Goal: Find specific page/section: Find specific page/section

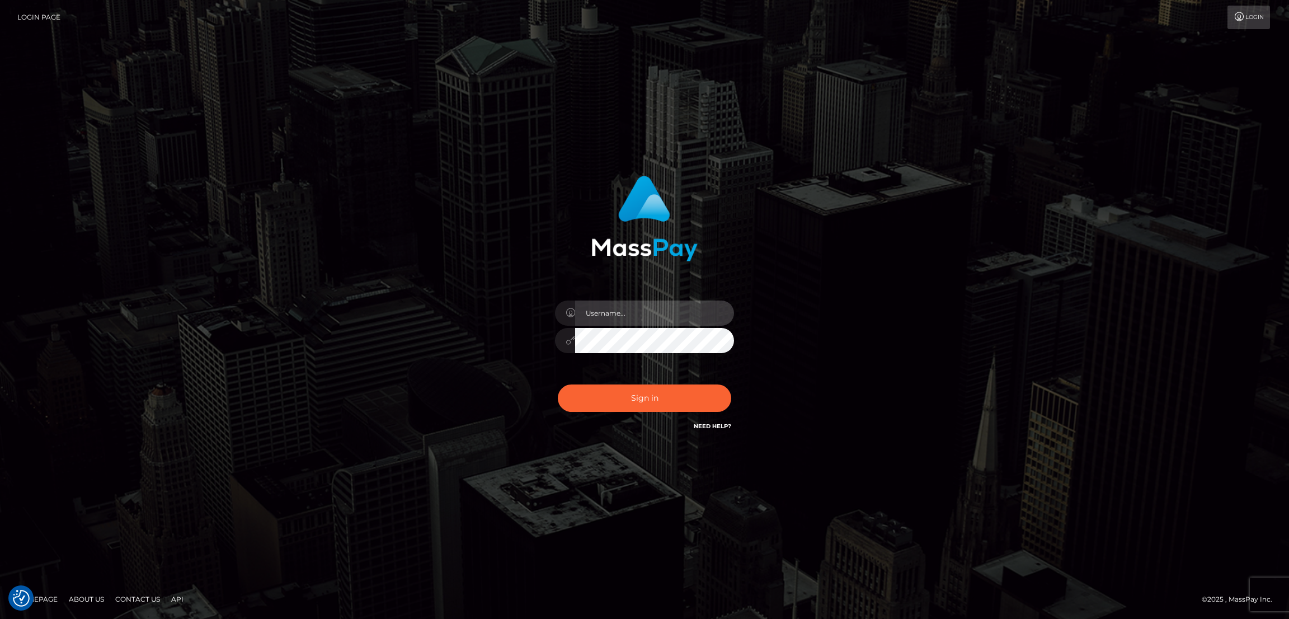
type input "by.es2"
click at [647, 398] on button "Sign in" at bounding box center [644, 397] width 173 height 27
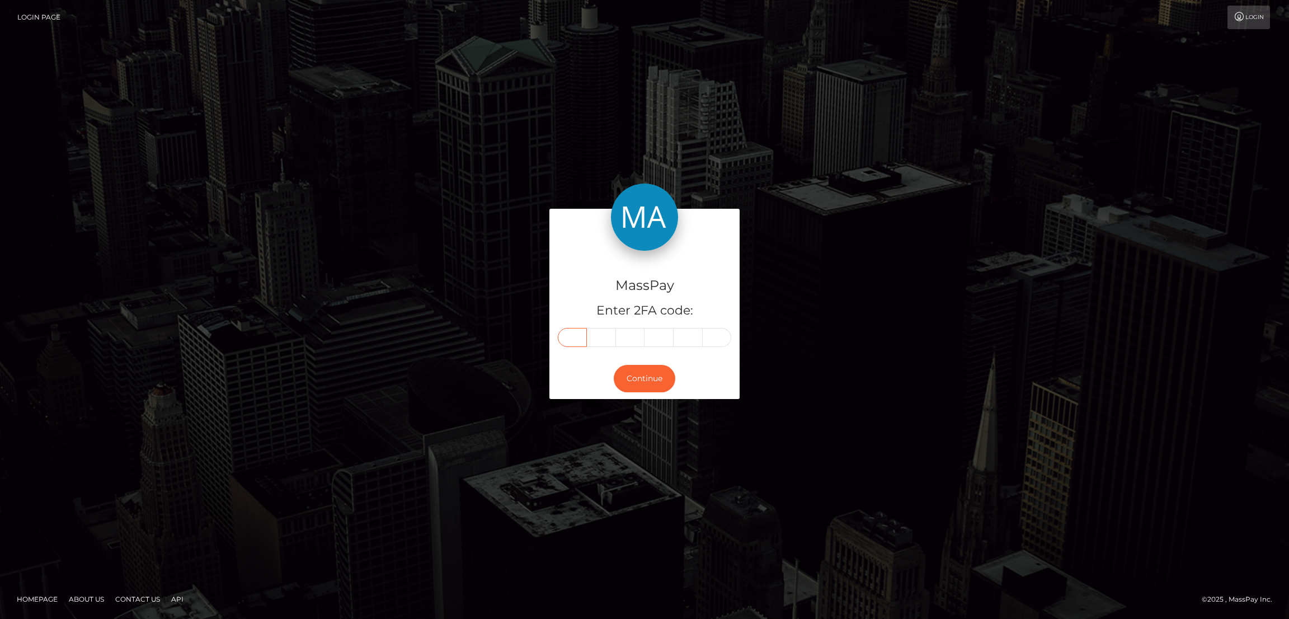
click at [577, 341] on input "text" at bounding box center [572, 337] width 29 height 19
paste input "7"
type input "7"
type input "1"
type input "2"
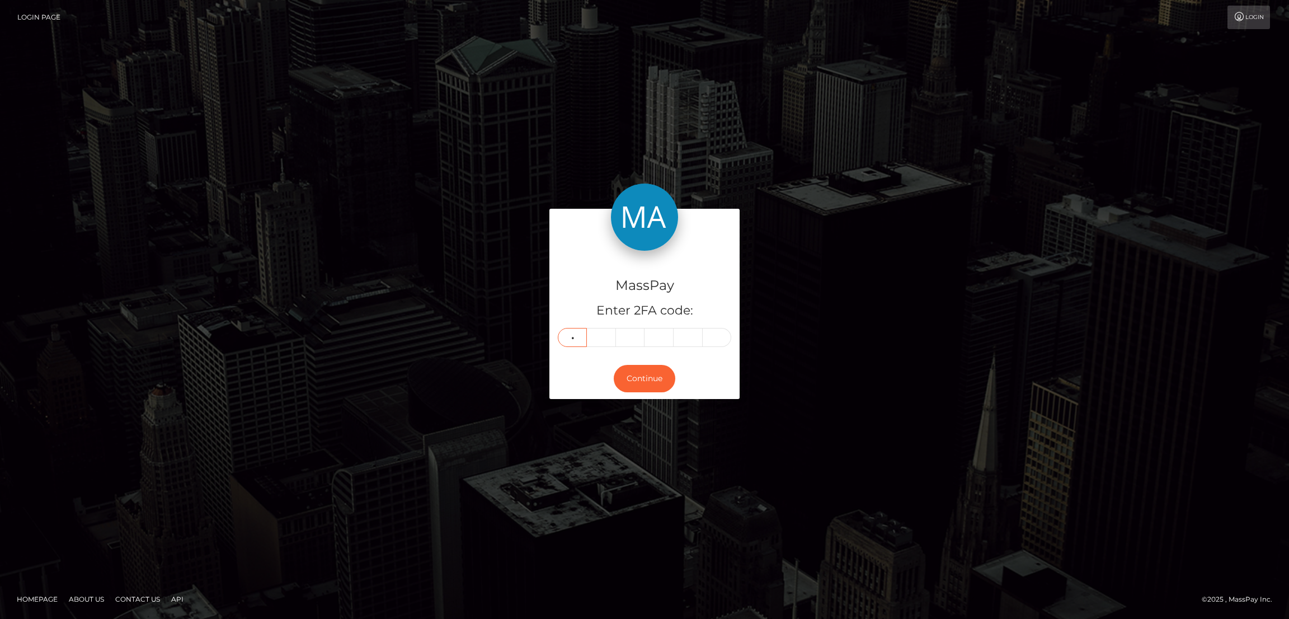
type input "5"
type input "1"
type input "9"
click at [638, 378] on button "Continue" at bounding box center [645, 378] width 62 height 27
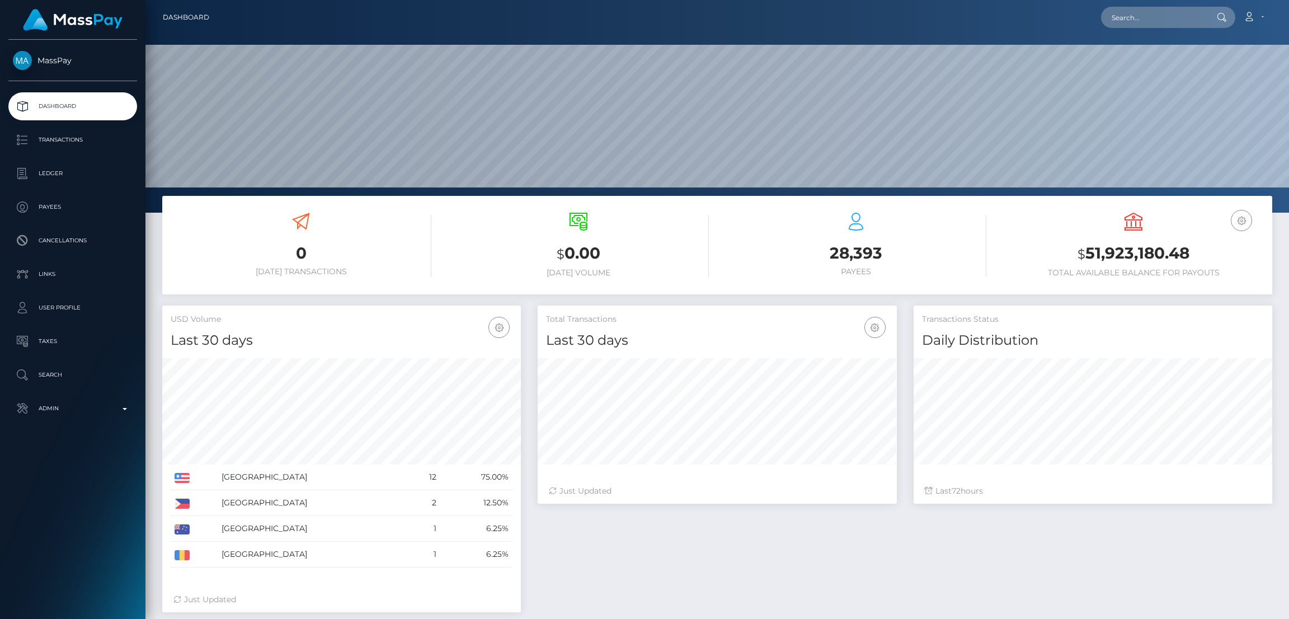
scroll to position [199, 359]
click at [1129, 17] on input "text" at bounding box center [1153, 17] width 105 height 21
paste input "mikeautumn@abv.bg"
type input "mikeautumn@abv.bg"
click at [1142, 58] on link "Stoyan Georgiev" at bounding box center [1145, 58] width 89 height 21
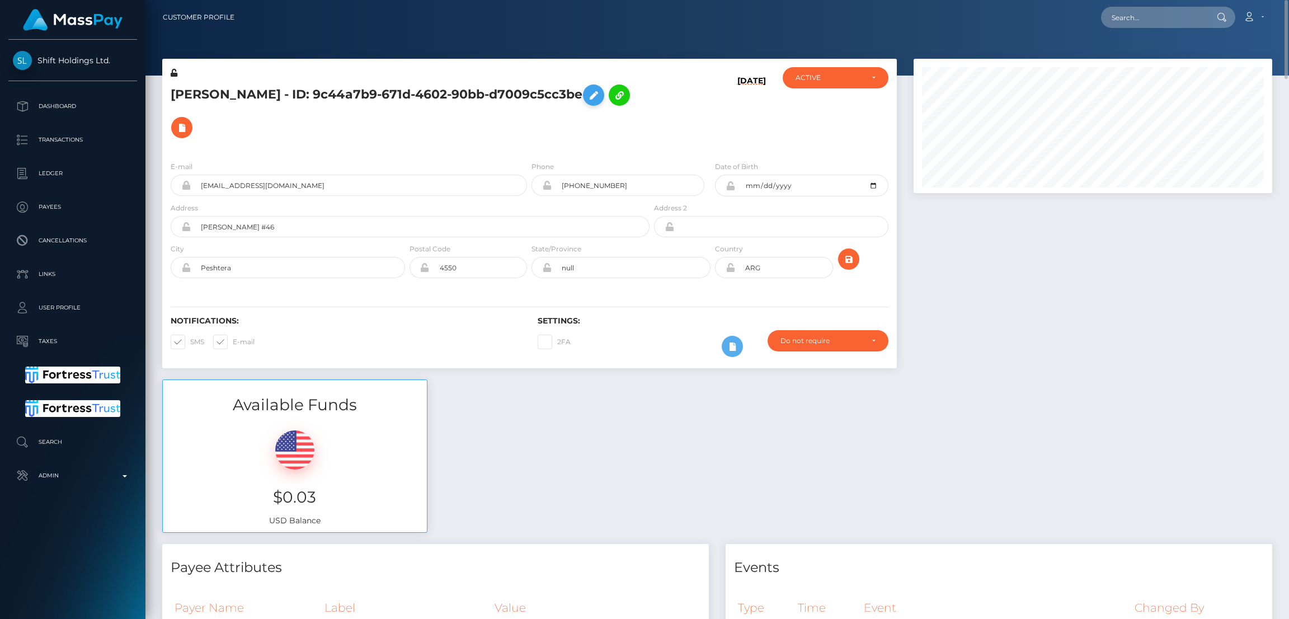
click at [590, 97] on icon at bounding box center [593, 95] width 13 height 14
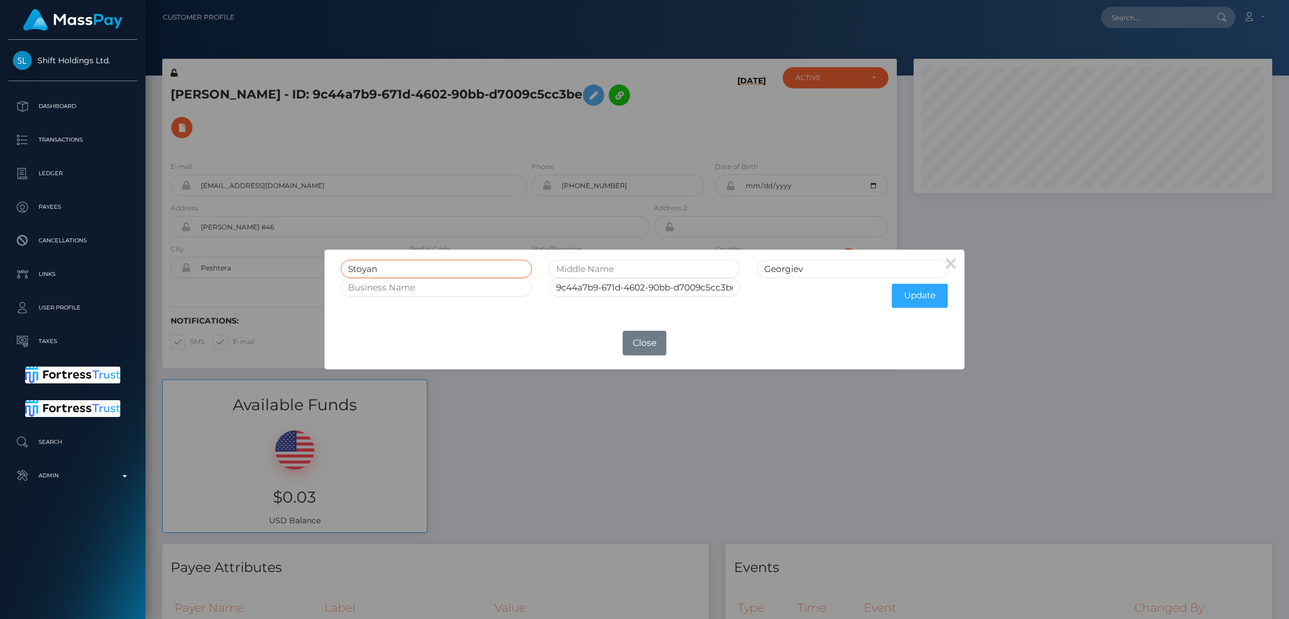
click at [363, 268] on input "Stoyan" at bounding box center [436, 269] width 191 height 18
click at [640, 340] on button "Close" at bounding box center [645, 343] width 44 height 25
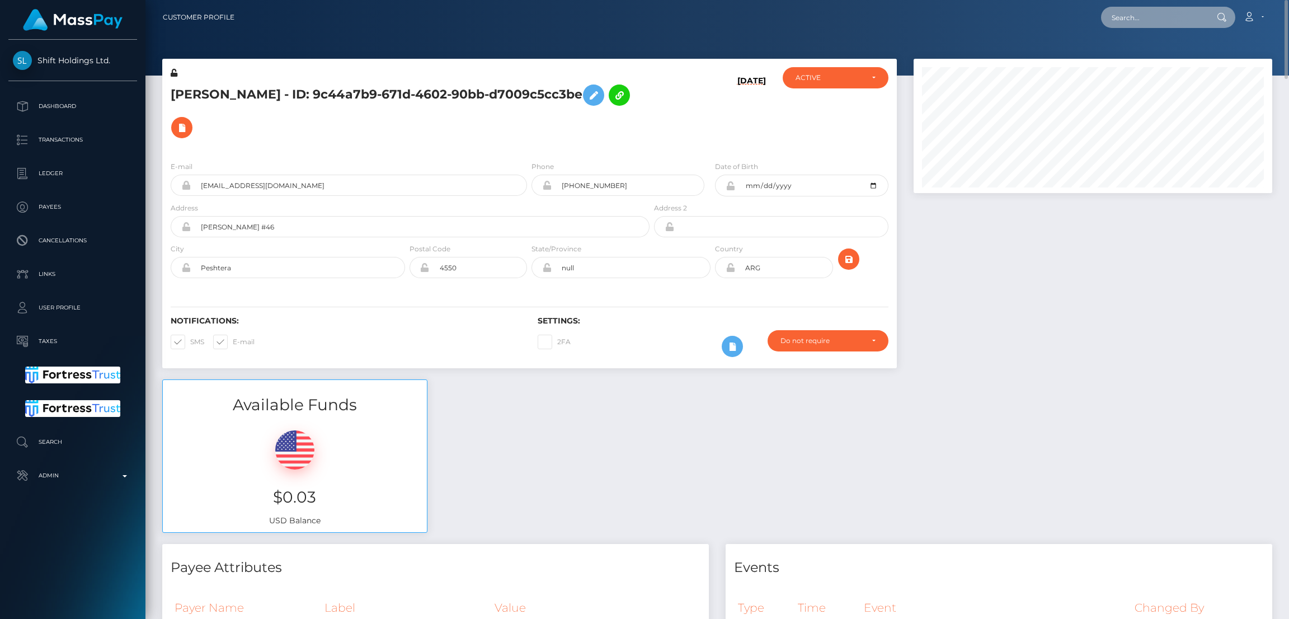
click at [1128, 20] on input "text" at bounding box center [1153, 17] width 105 height 21
paste input "nicolesantiagonss@gmail.com"
type input "nicolesantiagonss@gmail.com"
click at [1135, 60] on link "Nicole Santiago" at bounding box center [1145, 58] width 89 height 21
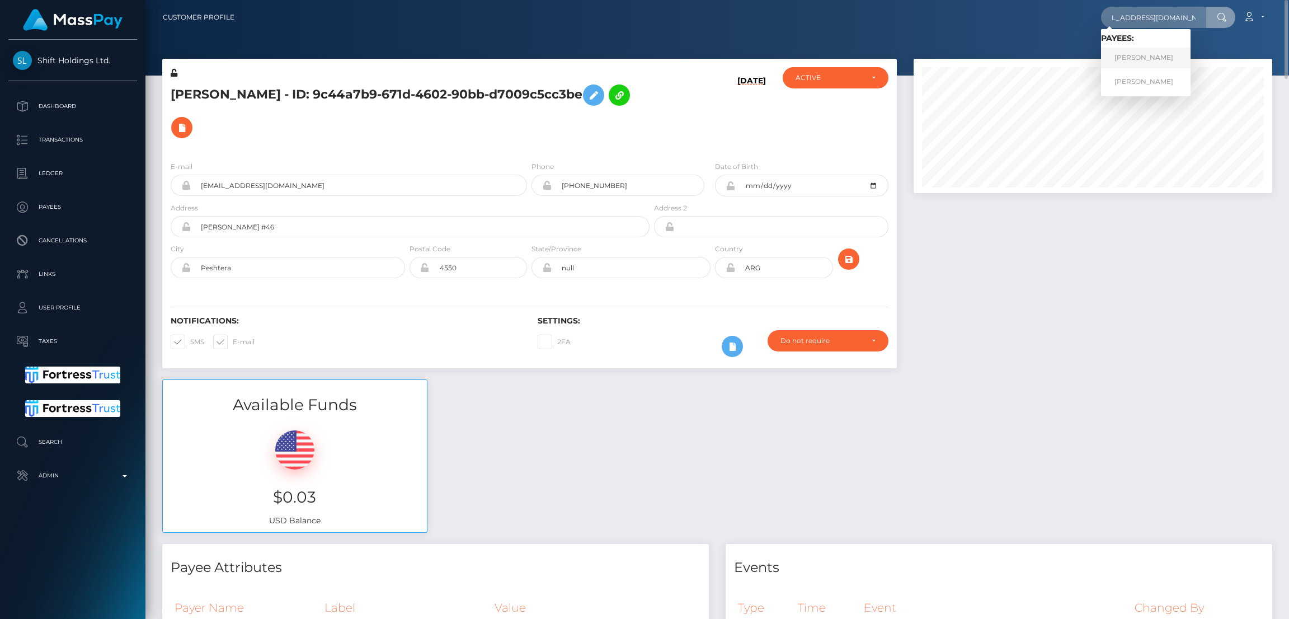
scroll to position [0, 0]
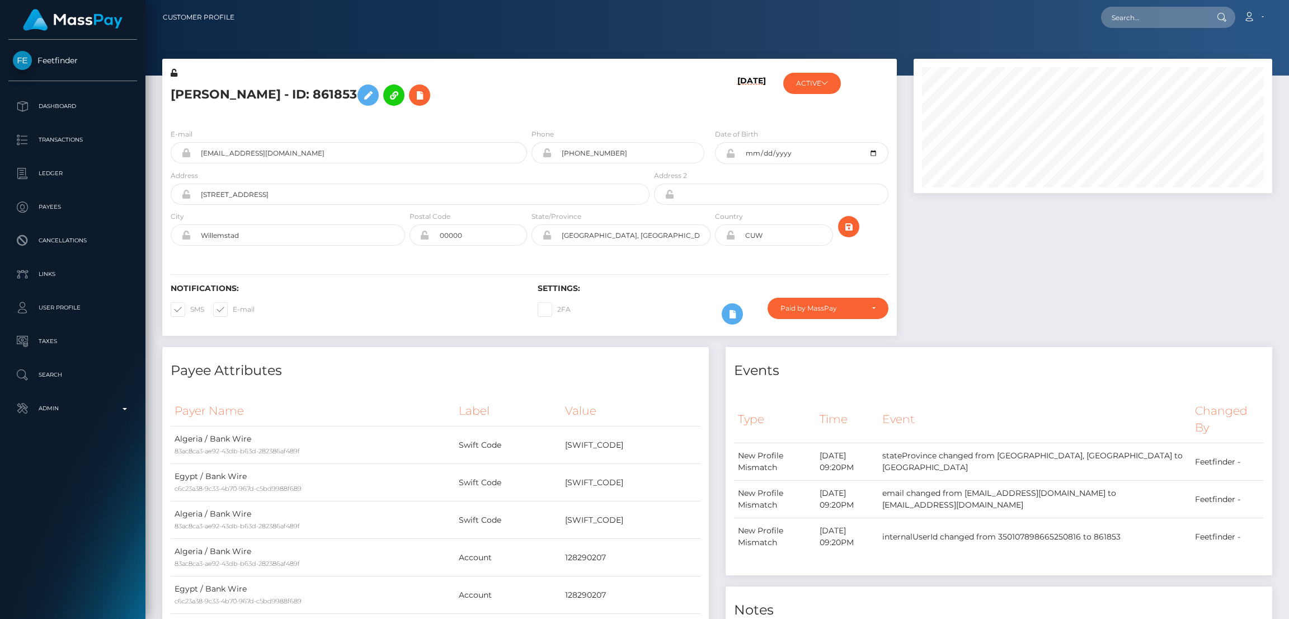
click at [361, 97] on icon at bounding box center [367, 95] width 13 height 14
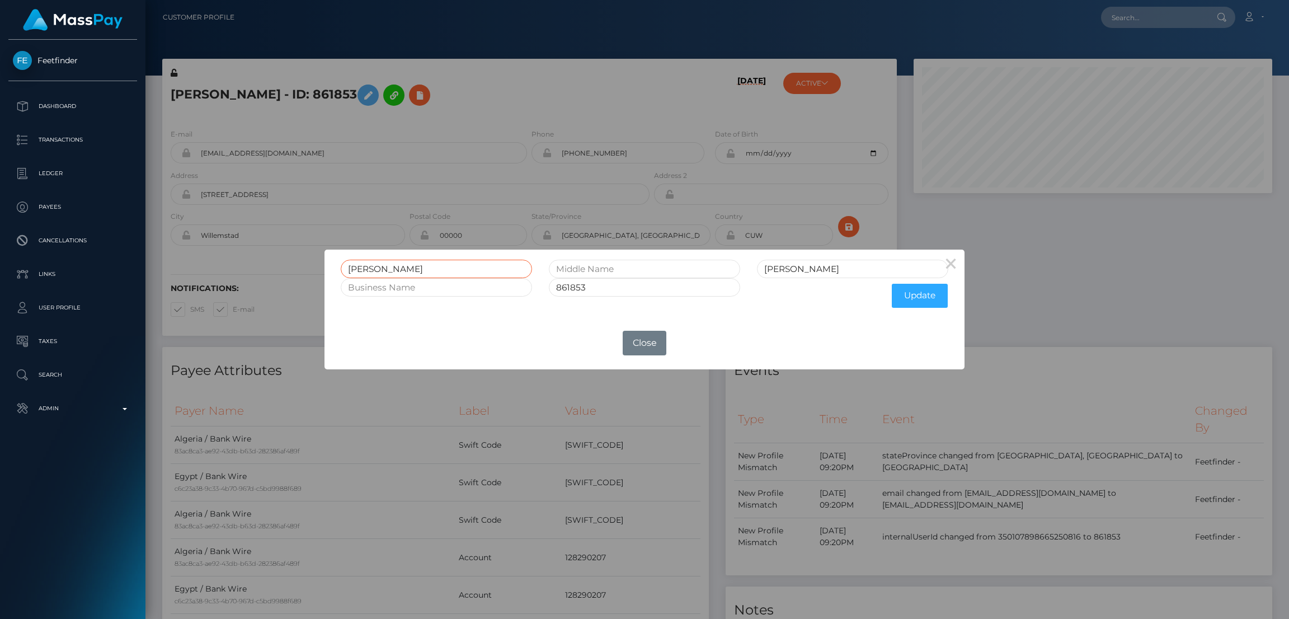
click at [365, 269] on input "Nicole" at bounding box center [436, 269] width 191 height 18
click at [1110, 28] on div "× Nicole Santiago 861853 Update OK No Close" at bounding box center [644, 309] width 1289 height 619
click at [1120, 21] on div "× Nicole Santiago 861853 Update OK No Close" at bounding box center [644, 309] width 1289 height 619
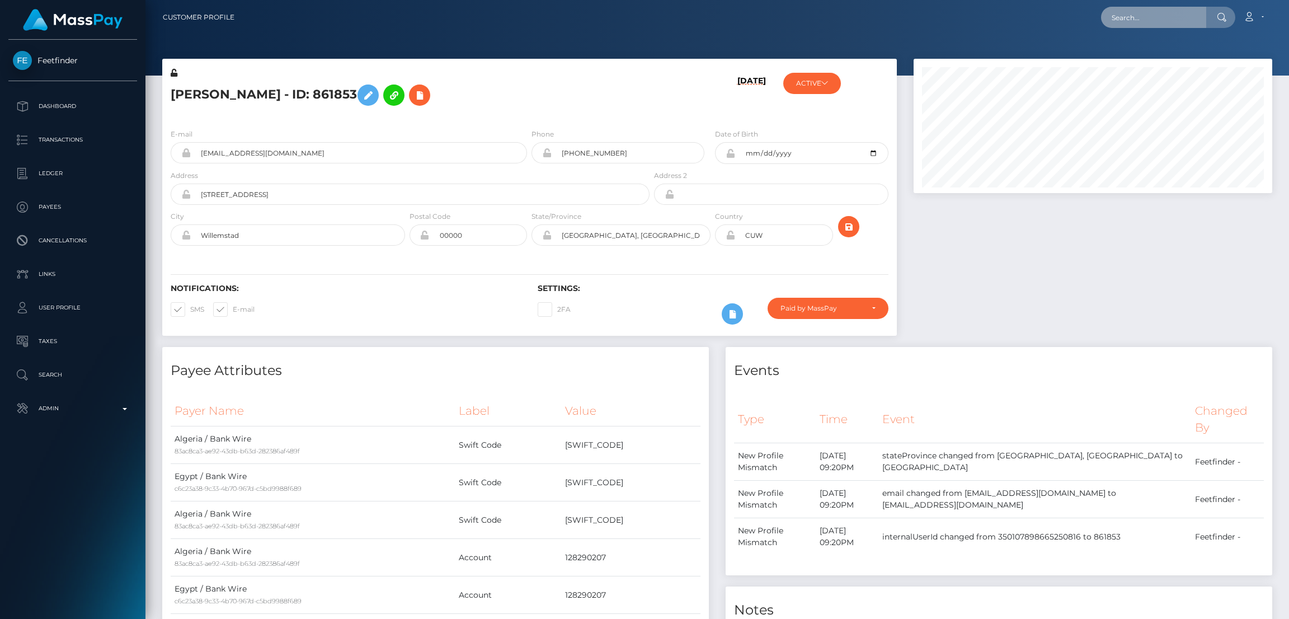
click at [1126, 16] on input "text" at bounding box center [1153, 17] width 105 height 21
click at [1125, 16] on input "text" at bounding box center [1153, 17] width 105 height 21
paste input "queenlizda1st@gmail.com"
type input "queenlizda1st@gmail.com"
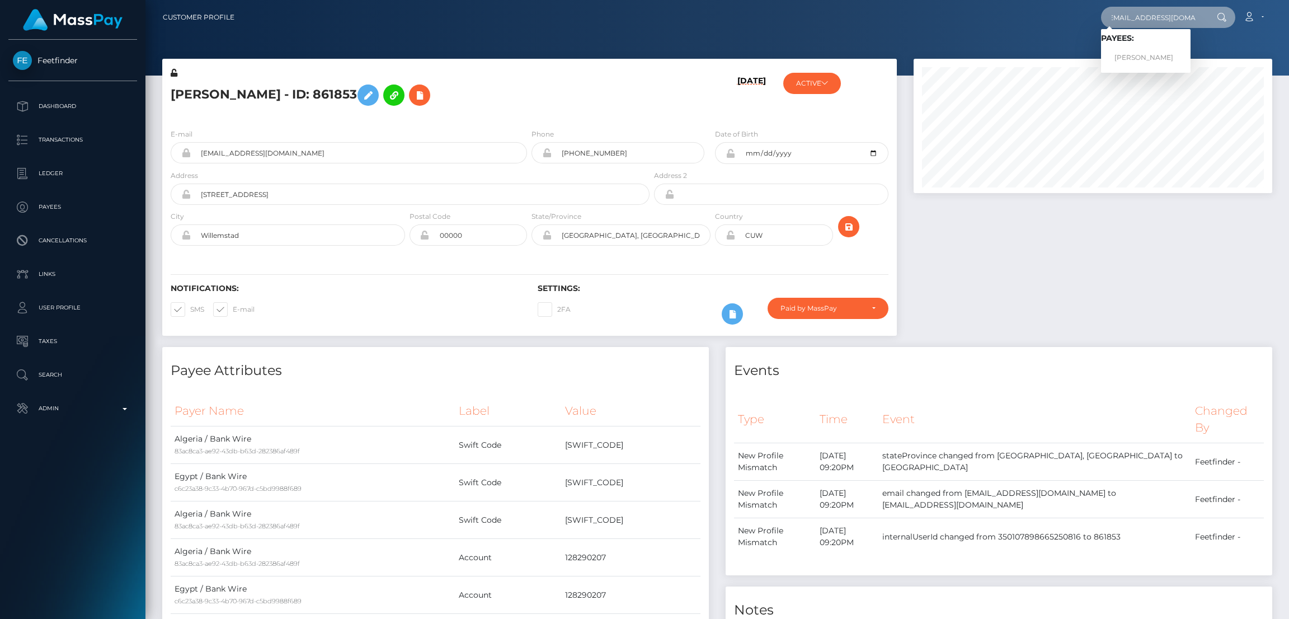
scroll to position [0, 0]
click at [1122, 55] on link "ELIZABETH GRACE SWOBODA" at bounding box center [1145, 58] width 89 height 21
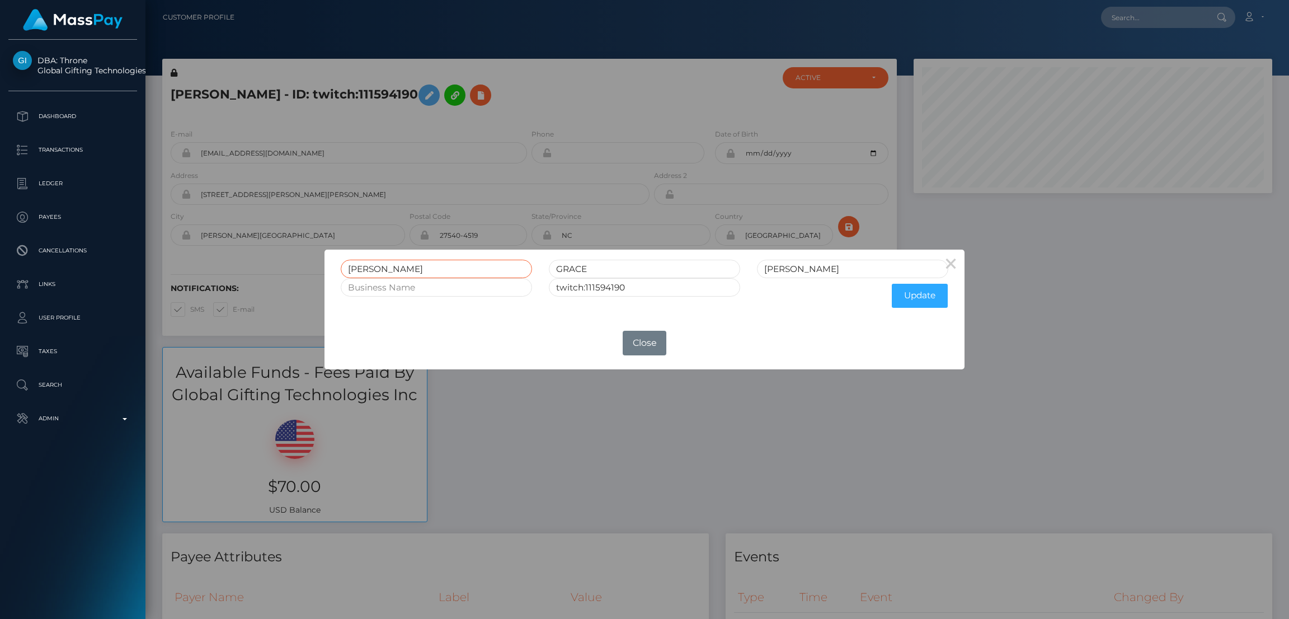
scroll to position [134, 359]
click at [369, 265] on input "[PERSON_NAME]" at bounding box center [436, 269] width 191 height 18
click at [652, 340] on button "Close" at bounding box center [645, 343] width 44 height 25
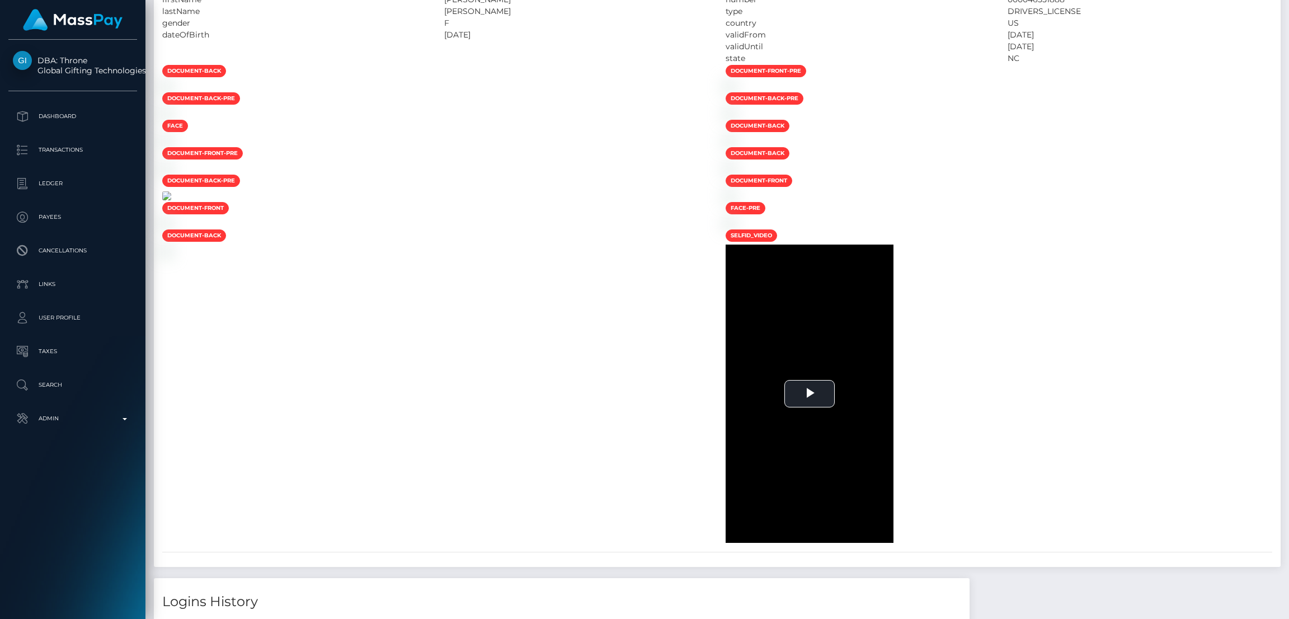
scroll to position [656, 0]
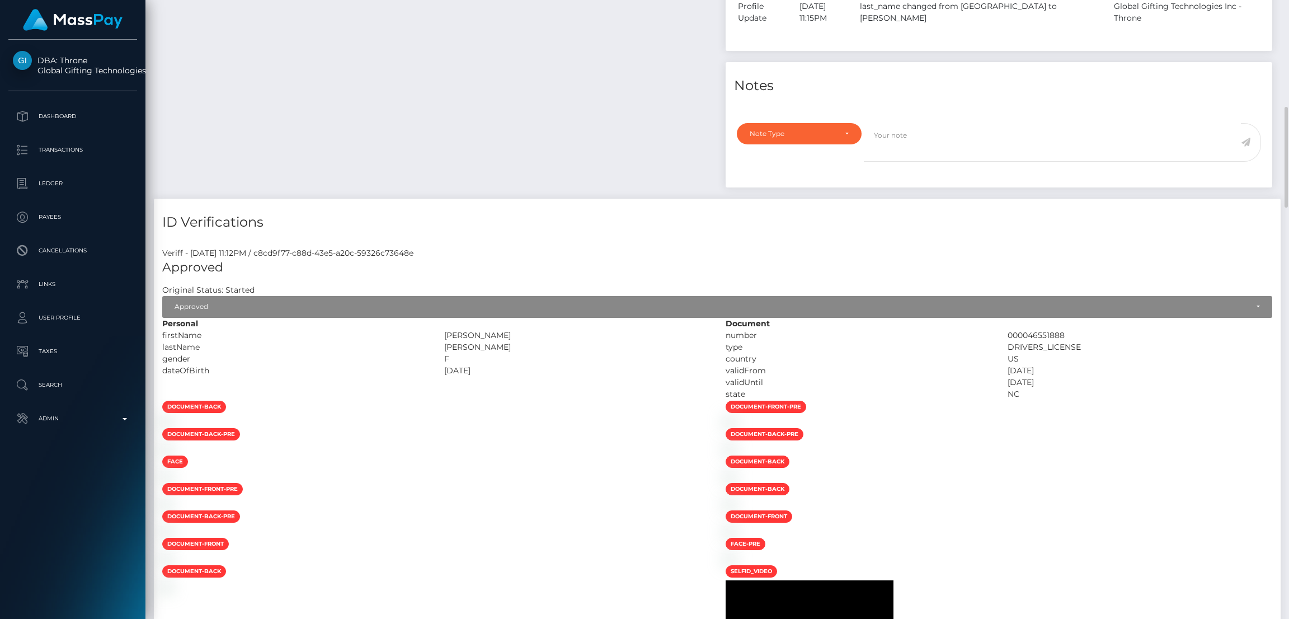
click at [620, 135] on div "Payee Attributes Payer Name Label Value" at bounding box center [435, 38] width 563 height 322
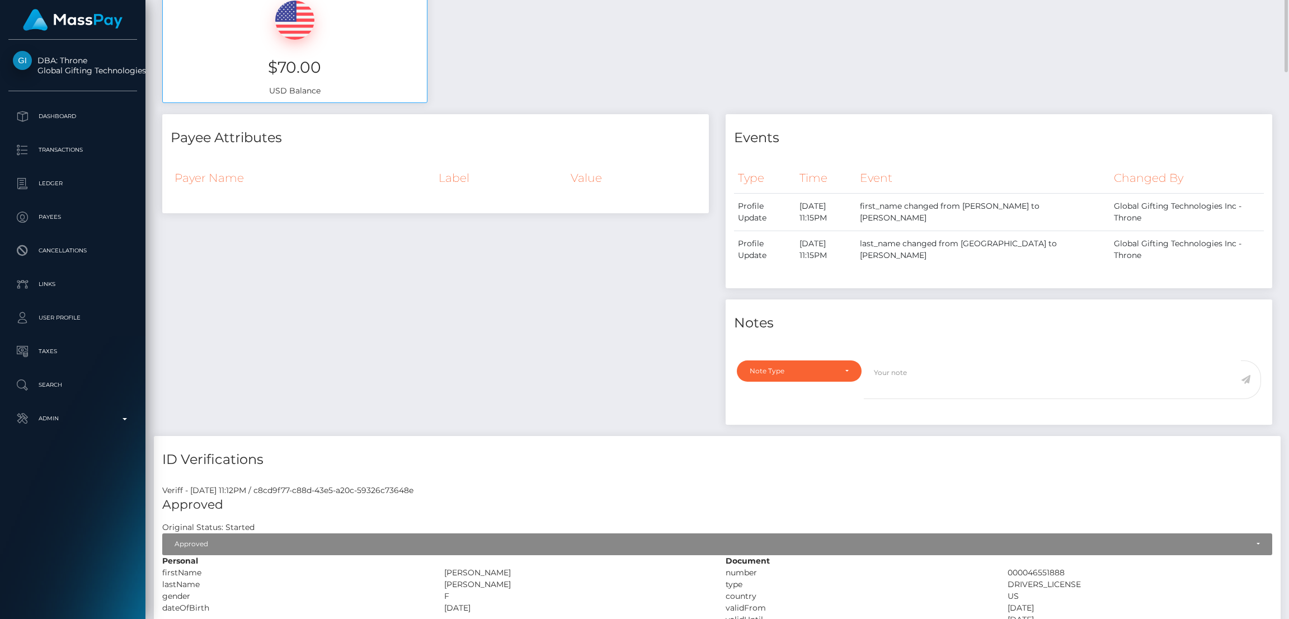
scroll to position [0, 0]
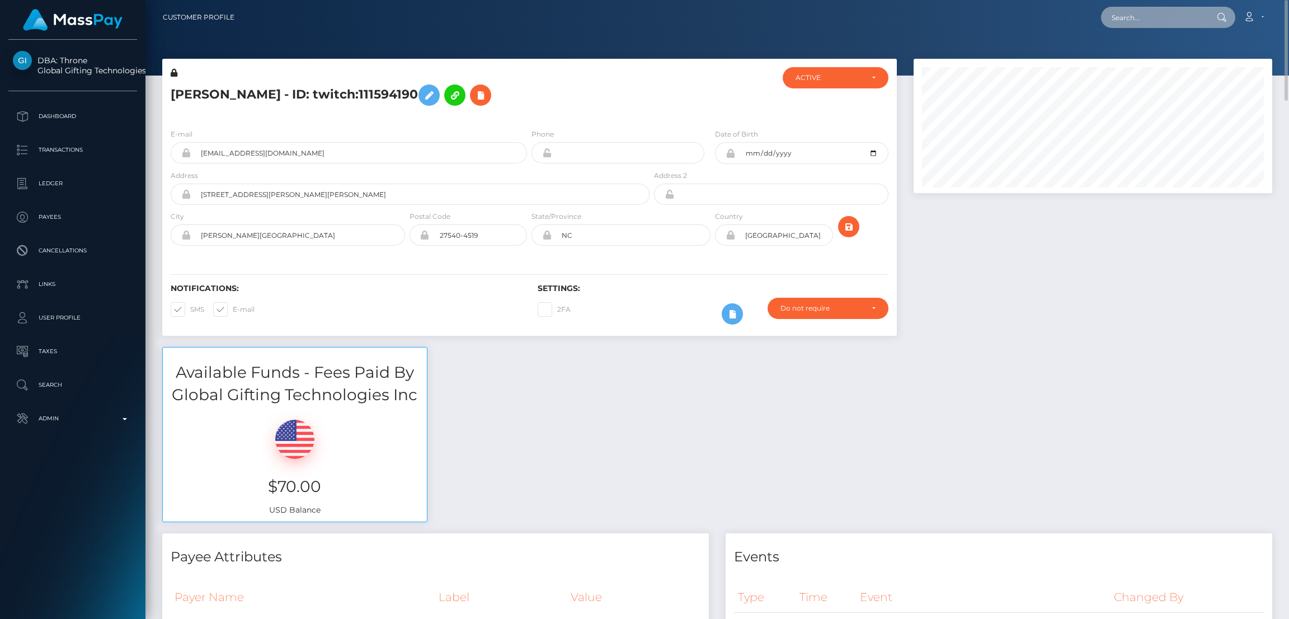
click at [1145, 10] on input "text" at bounding box center [1153, 17] width 105 height 21
paste input "[EMAIL_ADDRESS][DOMAIN_NAME]"
type input "[EMAIL_ADDRESS][DOMAIN_NAME]"
click at [1138, 54] on link "[PERSON_NAME]" at bounding box center [1145, 58] width 89 height 21
